Goal: Task Accomplishment & Management: Manage account settings

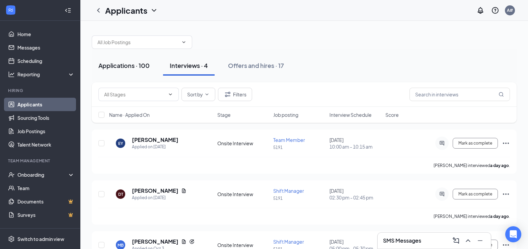
click at [116, 69] on div "Applications · 100" at bounding box center [123, 65] width 51 height 8
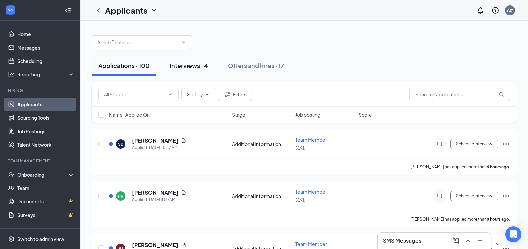
click at [199, 71] on button "Interviews · 4" at bounding box center [189, 66] width 52 height 20
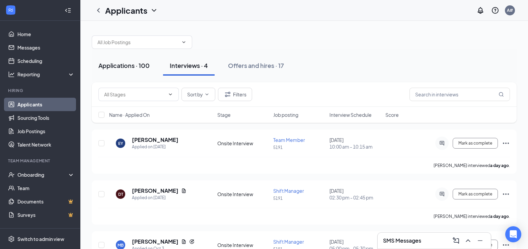
click at [120, 68] on div "Applications · 100" at bounding box center [123, 65] width 51 height 8
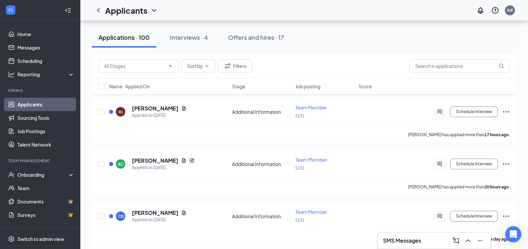
scroll to position [136, 0]
click at [110, 68] on input "text" at bounding box center [134, 65] width 61 height 7
click at [444, 68] on input "text" at bounding box center [460, 65] width 100 height 13
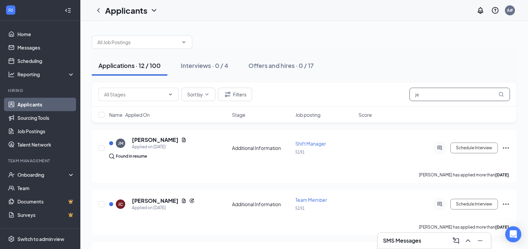
type input "j"
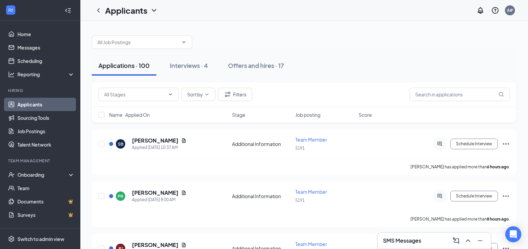
click at [132, 70] on button "Applications · 100" at bounding box center [124, 66] width 65 height 20
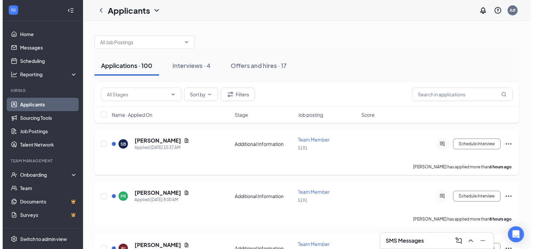
scroll to position [33, 0]
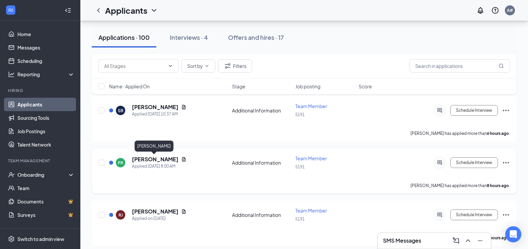
click at [165, 156] on h5 "[PERSON_NAME]" at bounding box center [155, 159] width 47 height 7
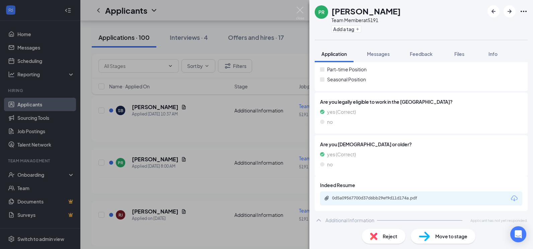
scroll to position [124, 0]
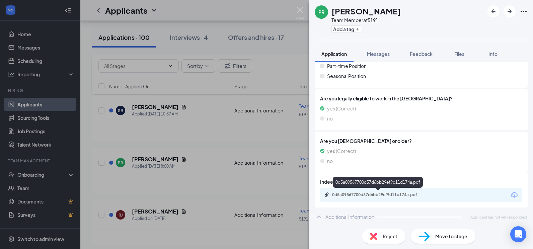
click at [372, 194] on div "0d5a09567700d37d6bb29ef9d11d174a.pdf" at bounding box center [379, 194] width 94 height 5
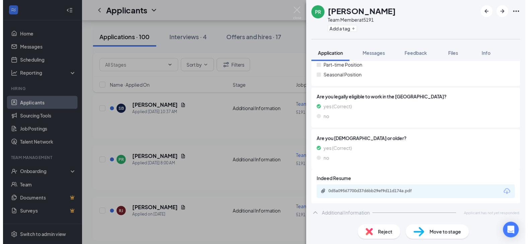
scroll to position [122, 0]
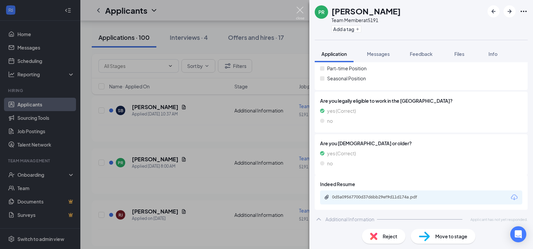
click at [298, 11] on img at bounding box center [300, 13] width 8 height 13
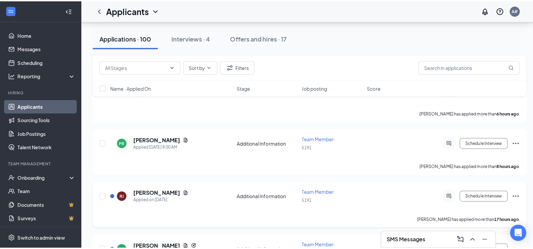
scroll to position [67, 0]
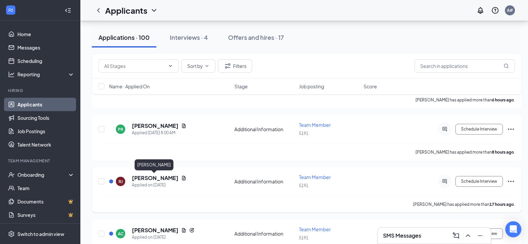
click at [159, 175] on h5 "[PERSON_NAME]" at bounding box center [155, 177] width 47 height 7
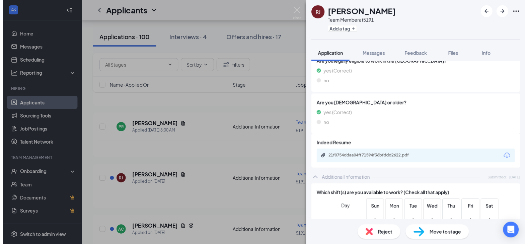
scroll to position [167, 0]
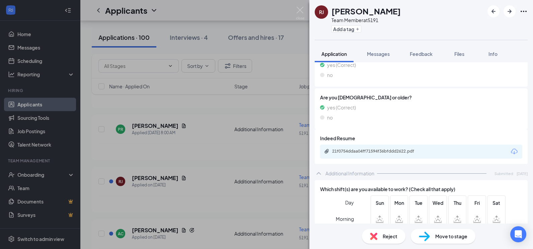
click at [375, 153] on div "21f0754ddaa04ff71594f36bfddd2622.pdf" at bounding box center [379, 151] width 94 height 5
click at [303, 10] on img at bounding box center [300, 13] width 8 height 13
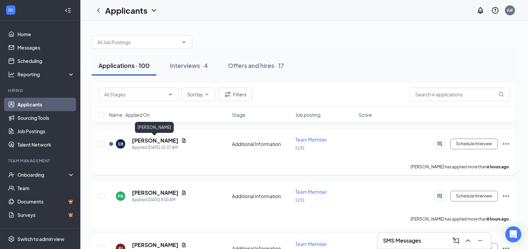
click at [151, 139] on h5 "[PERSON_NAME]" at bounding box center [155, 140] width 47 height 7
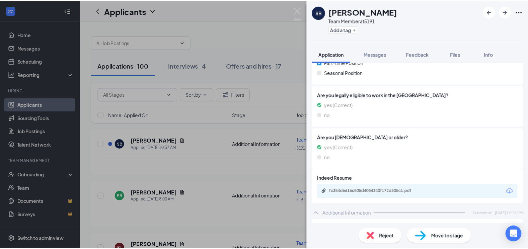
scroll to position [134, 0]
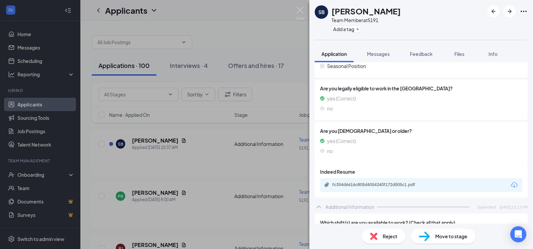
click at [395, 189] on div "fc354d6616c805d4054340f172d505c1.pdf" at bounding box center [421, 185] width 202 height 14
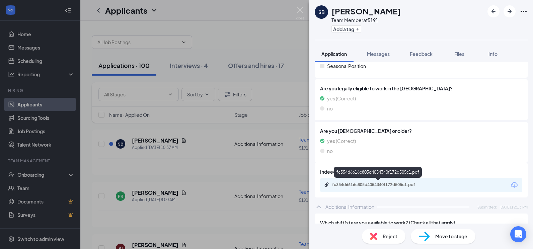
click at [394, 188] on div "fc354d6616c805d4054340f172d505c1.pdf" at bounding box center [378, 185] width 108 height 6
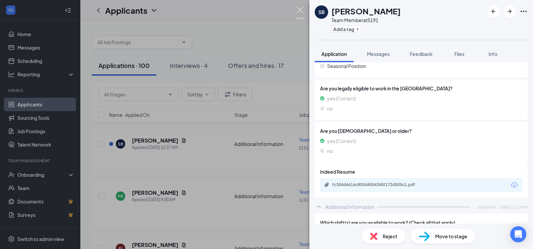
click at [301, 11] on img at bounding box center [300, 13] width 8 height 13
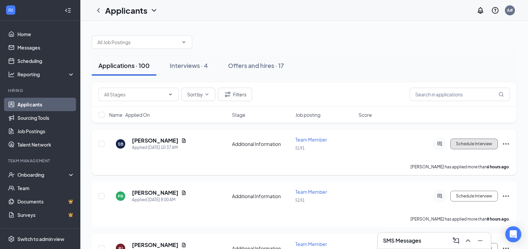
click at [487, 144] on button "Schedule Interview" at bounding box center [474, 144] width 48 height 11
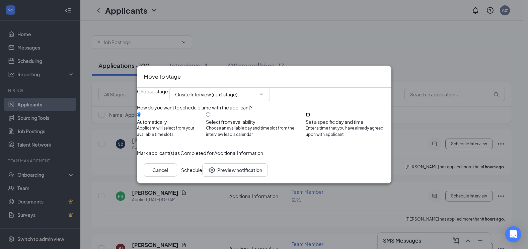
click at [310, 117] on input "Set a specific day and time Enter a time that you have already agreed upon with…" at bounding box center [308, 115] width 4 height 4
radio input "true"
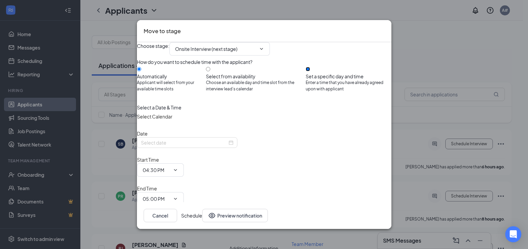
radio input "false"
click at [233, 146] on div "[DATE]" at bounding box center [187, 142] width 92 height 7
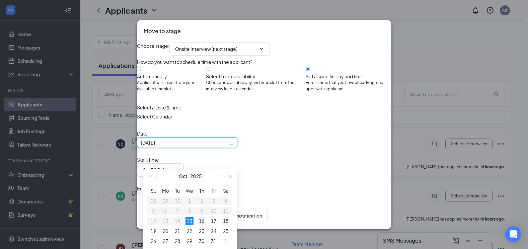
type input "[DATE]"
click at [201, 223] on div "16" at bounding box center [202, 221] width 8 height 8
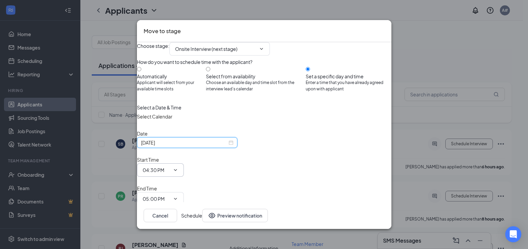
click at [178, 167] on span at bounding box center [174, 169] width 7 height 5
click at [177, 169] on icon "ChevronDown" at bounding box center [175, 170] width 3 height 2
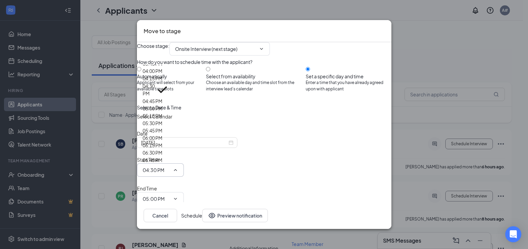
scroll to position [502, 0]
type input "09:00 AM"
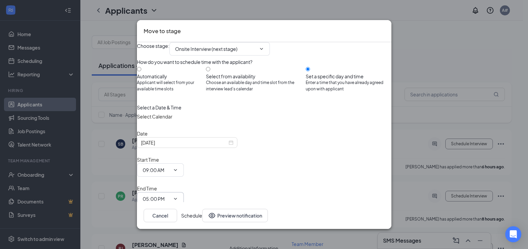
click at [184, 192] on span "05:00 PM" at bounding box center [160, 198] width 47 height 13
click at [178, 196] on icon "ChevronDown" at bounding box center [175, 198] width 5 height 5
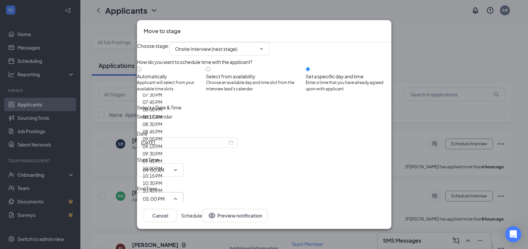
scroll to position [569, 0]
type input "09:15 AM"
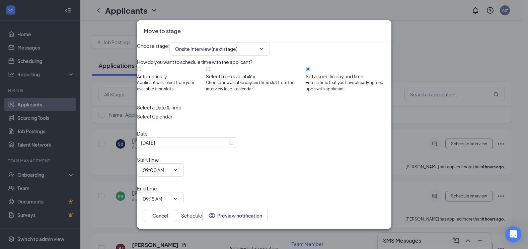
click at [202, 213] on button "Schedule" at bounding box center [191, 215] width 21 height 13
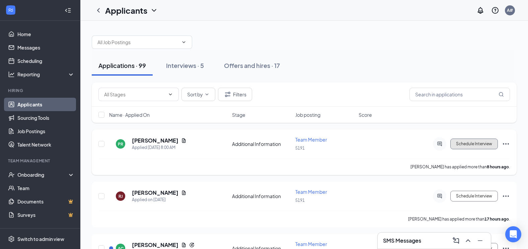
click at [489, 144] on button "Schedule Interview" at bounding box center [474, 144] width 48 height 11
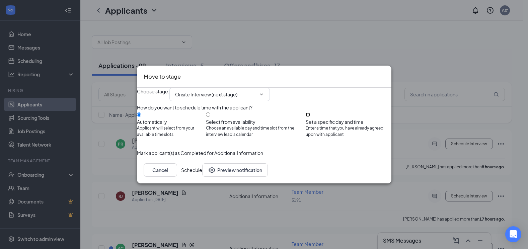
click at [310, 116] on input "Set a specific day and time Enter a time that you have already agreed upon with…" at bounding box center [308, 115] width 4 height 4
radio input "true"
radio input "false"
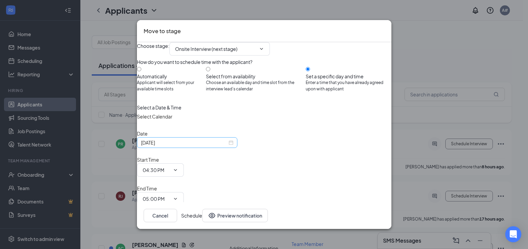
click at [233, 146] on div "[DATE]" at bounding box center [187, 142] width 92 height 7
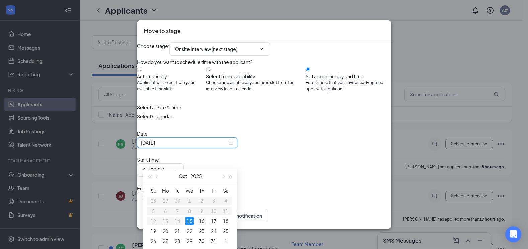
type input "[DATE]"
click at [202, 219] on div "16" at bounding box center [202, 221] width 8 height 8
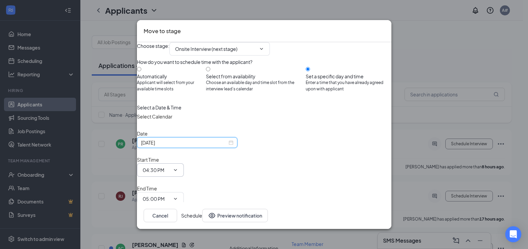
click at [178, 167] on icon "ChevronDown" at bounding box center [175, 169] width 5 height 5
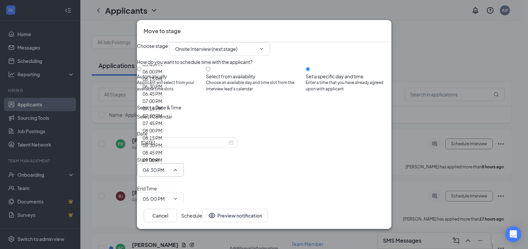
scroll to position [539, 0]
type input "09:30 AM"
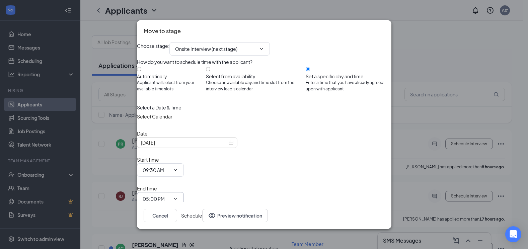
click at [178, 196] on icon "ChevronDown" at bounding box center [175, 198] width 5 height 5
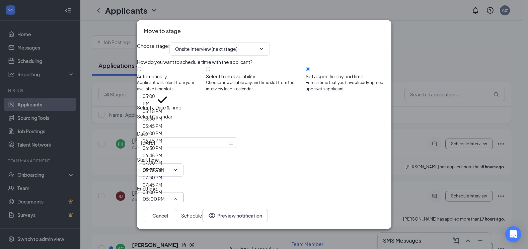
scroll to position [536, 0]
type input "09:45 AM"
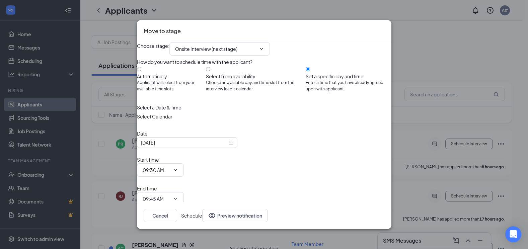
click at [202, 210] on button "Schedule" at bounding box center [191, 215] width 21 height 13
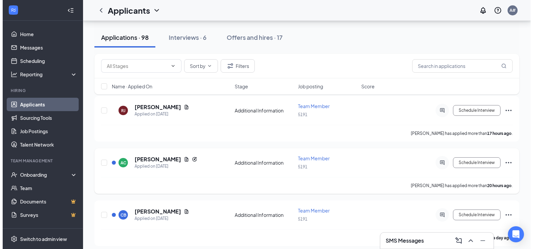
scroll to position [0, 0]
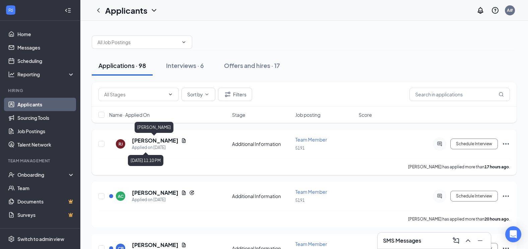
click at [149, 141] on h5 "[PERSON_NAME]" at bounding box center [155, 140] width 47 height 7
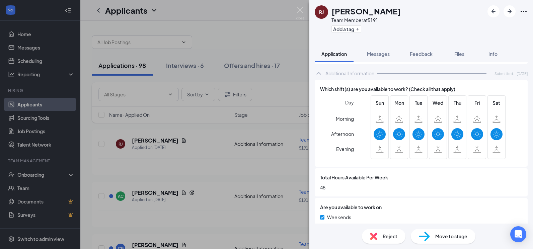
scroll to position [268, 0]
click at [384, 235] on span "Reject" at bounding box center [390, 236] width 15 height 7
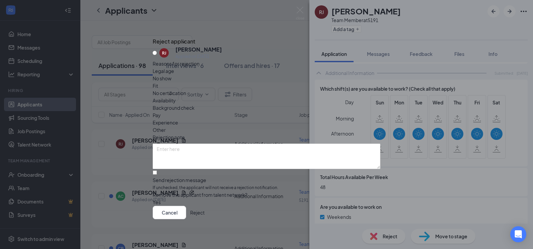
click at [176, 97] on span "Availability" at bounding box center [164, 100] width 23 height 7
click at [205, 219] on button "Reject" at bounding box center [197, 212] width 14 height 13
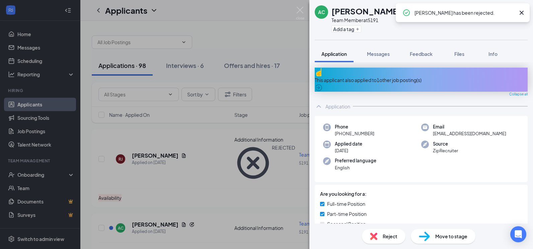
click at [191, 163] on div "AC [PERSON_NAME] Team Member at 5191 Add a tag Application Messages Feedback Fi…" at bounding box center [266, 124] width 533 height 249
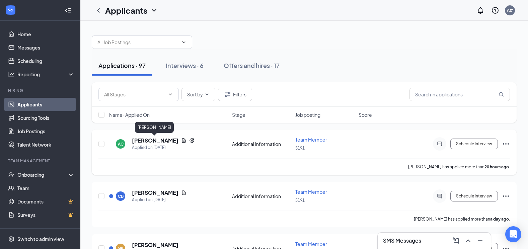
click at [160, 141] on h5 "[PERSON_NAME]" at bounding box center [155, 140] width 47 height 7
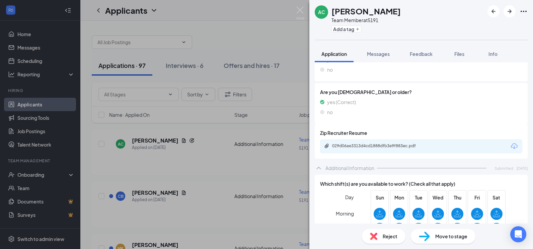
scroll to position [201, 0]
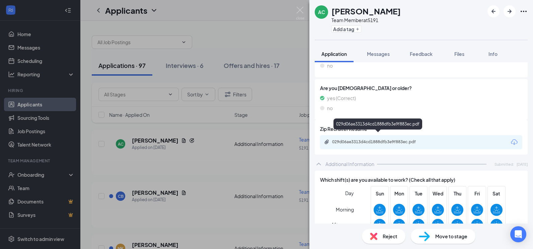
click at [370, 140] on div "029d06ae3313d4cd1888dfb3e9f883ec.pdf" at bounding box center [378, 142] width 108 height 6
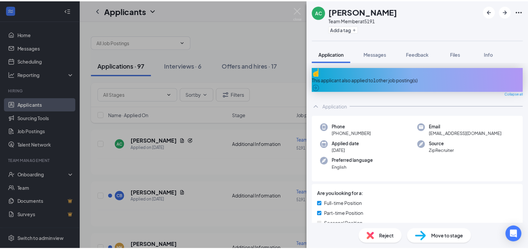
scroll to position [0, 0]
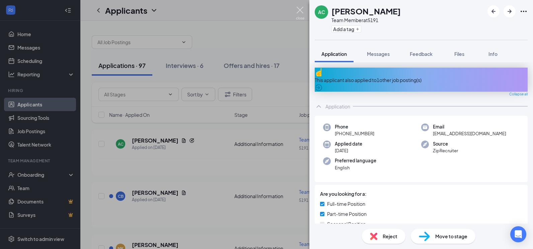
click at [303, 12] on img at bounding box center [300, 13] width 8 height 13
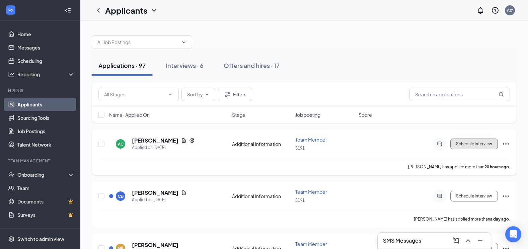
click at [487, 146] on button "Schedule Interview" at bounding box center [474, 144] width 48 height 11
type input "Onsite Interview (next stage)"
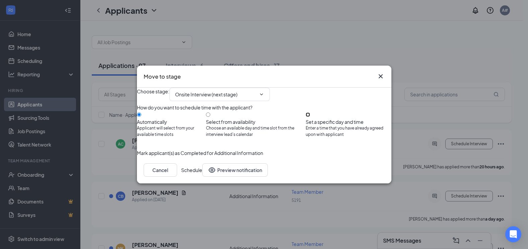
click at [310, 117] on input "Set a specific day and time Enter a time that you have already agreed upon with…" at bounding box center [308, 115] width 4 height 4
radio input "true"
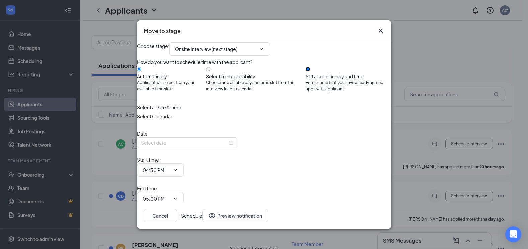
radio input "false"
type input "[DATE]"
click at [178, 167] on icon "ChevronDown" at bounding box center [175, 169] width 5 height 5
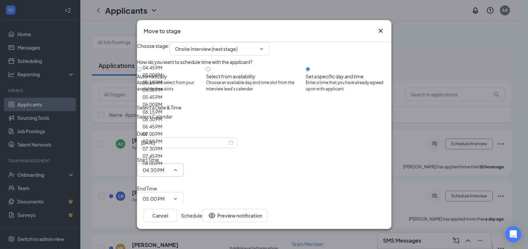
scroll to position [536, 0]
type input "10:00 AM"
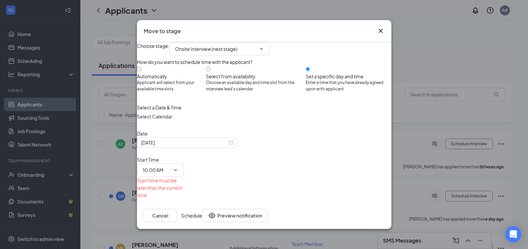
click at [178, 218] on icon "ChevronDown" at bounding box center [175, 220] width 5 height 5
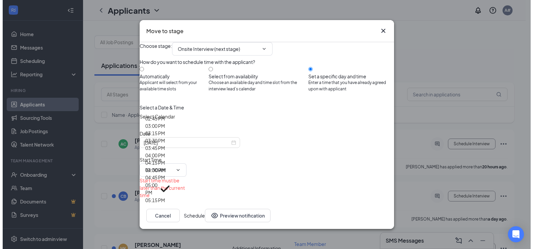
scroll to position [569, 0]
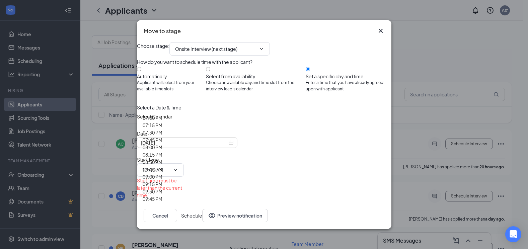
type input "10:15 AM"
click at [232, 146] on div "[DATE]" at bounding box center [187, 142] width 92 height 7
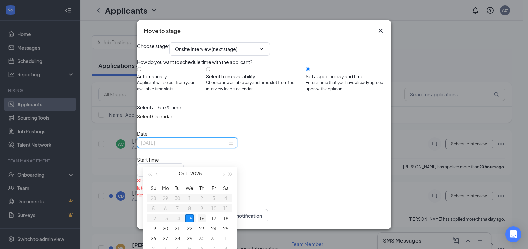
type input "[DATE]"
click at [202, 221] on div "16" at bounding box center [202, 218] width 8 height 8
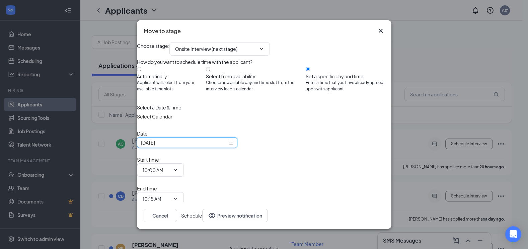
click at [202, 211] on button "Schedule" at bounding box center [191, 215] width 21 height 13
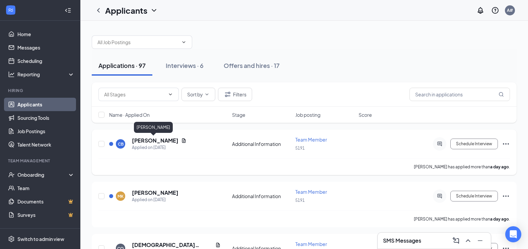
click at [162, 141] on h5 "[PERSON_NAME]" at bounding box center [155, 140] width 47 height 7
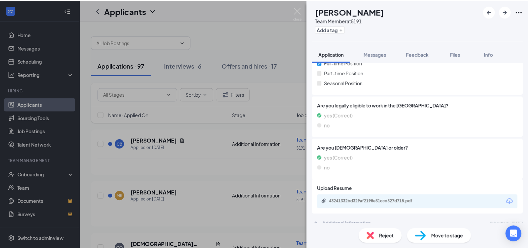
scroll to position [134, 0]
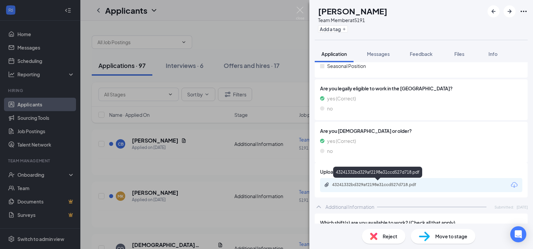
click at [394, 188] on div "43241332bd329af2198e31ccd527d718.pdf" at bounding box center [378, 185] width 108 height 6
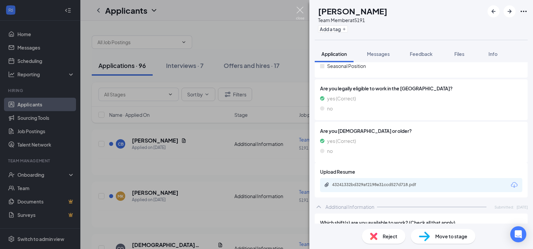
click at [297, 13] on img at bounding box center [300, 13] width 8 height 13
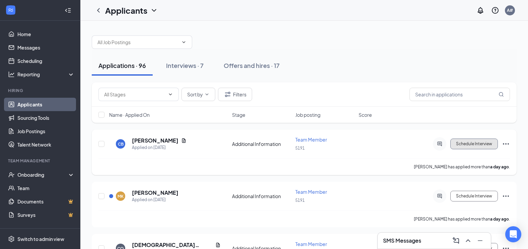
click at [488, 140] on button "Schedule Interview" at bounding box center [474, 144] width 48 height 11
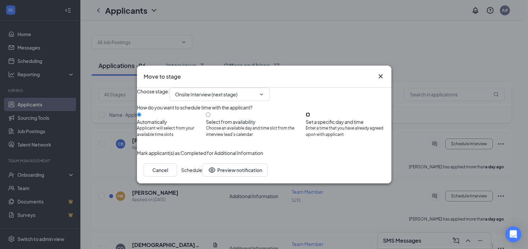
click at [310, 114] on input "Set a specific day and time Enter a time that you have already agreed upon with…" at bounding box center [308, 115] width 4 height 4
radio input "true"
radio input "false"
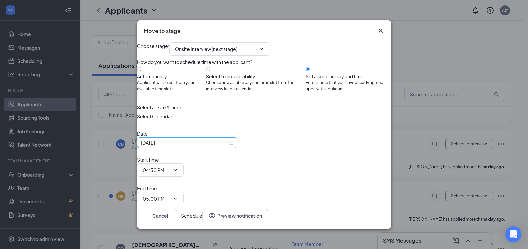
click at [233, 146] on div "[DATE]" at bounding box center [187, 142] width 92 height 7
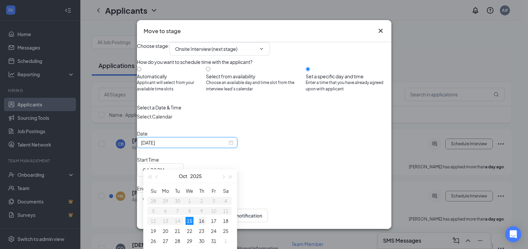
type input "[DATE]"
click at [201, 219] on div "16" at bounding box center [202, 221] width 8 height 8
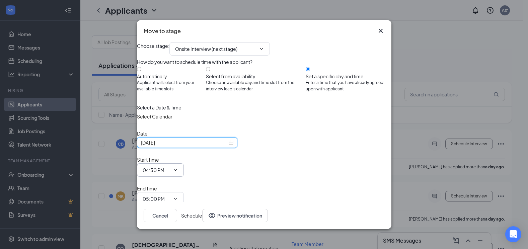
click at [178, 167] on icon "ChevronDown" at bounding box center [175, 169] width 5 height 5
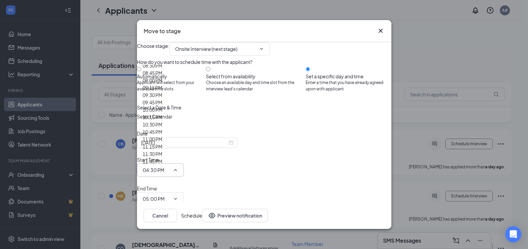
scroll to position [823, 0]
type input "02:30 PM"
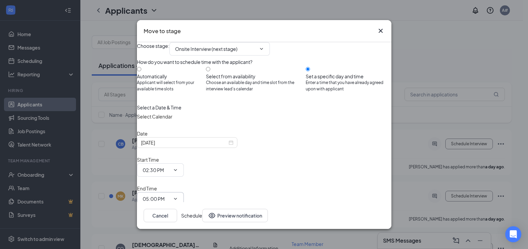
click at [178, 196] on icon "ChevronDown" at bounding box center [175, 198] width 5 height 5
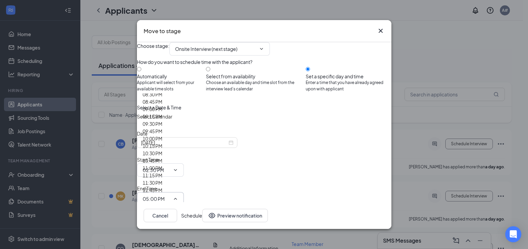
scroll to position [871, 0]
type input "02:45 PM"
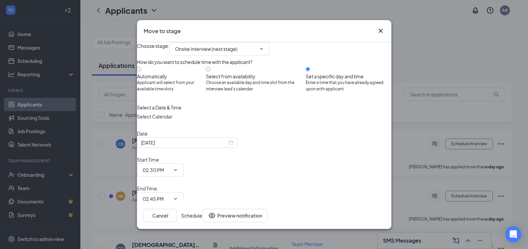
click at [202, 212] on button "Schedule" at bounding box center [191, 215] width 21 height 13
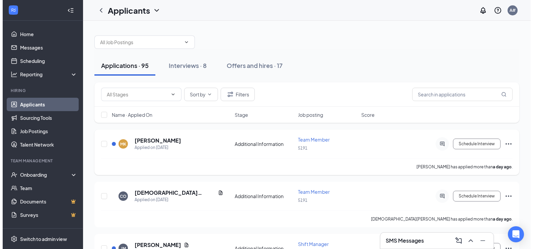
scroll to position [33, 0]
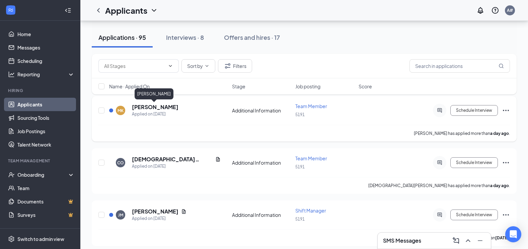
click at [151, 110] on h5 "[PERSON_NAME]" at bounding box center [155, 106] width 47 height 7
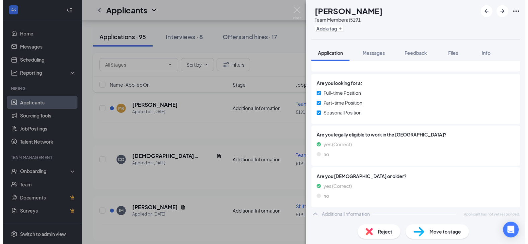
scroll to position [86, 0]
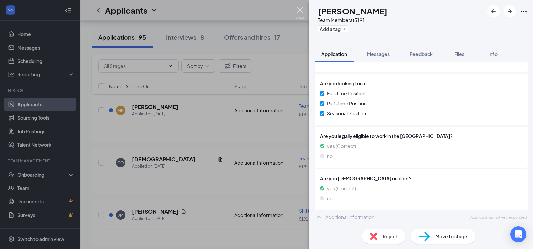
click at [304, 12] on img at bounding box center [300, 13] width 8 height 13
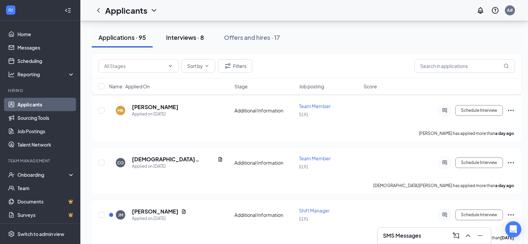
drag, startPoint x: 184, startPoint y: 37, endPoint x: 184, endPoint y: 41, distance: 4.0
click at [184, 41] on div "Interviews · 8" at bounding box center [185, 37] width 38 height 8
